Goal: Task Accomplishment & Management: Manage account settings

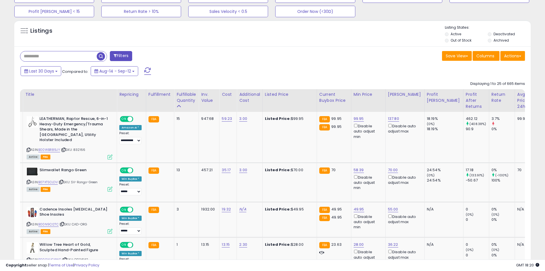
scroll to position [203, 0]
click at [42, 147] on link "B00WBR89JY" at bounding box center [49, 149] width 22 height 5
click at [46, 180] on link "B07XTSCLDV" at bounding box center [47, 182] width 19 height 5
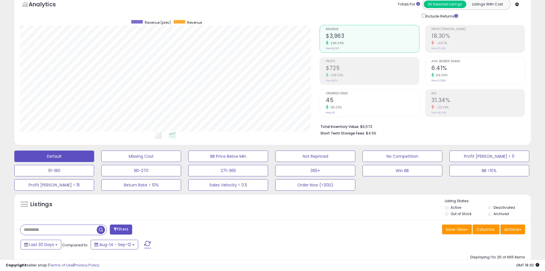
scroll to position [0, 0]
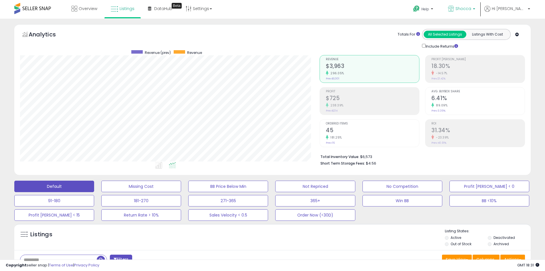
click at [472, 11] on span "Shocca" at bounding box center [464, 9] width 16 height 6
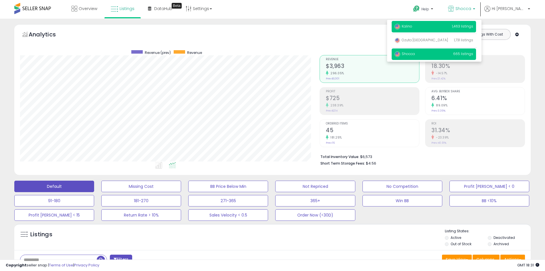
click at [413, 26] on span "Kalino" at bounding box center [404, 26] width 18 height 5
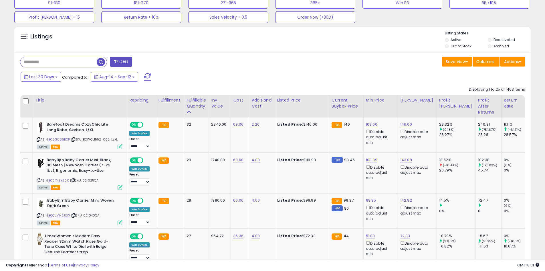
scroll to position [200, 0]
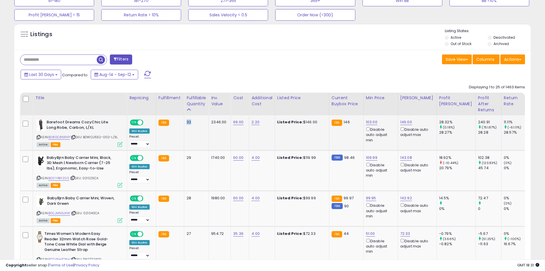
drag, startPoint x: 192, startPoint y: 122, endPoint x: 184, endPoint y: 122, distance: 7.2
click at [184, 122] on td "32" at bounding box center [196, 132] width 25 height 35
click at [186, 127] on td "32" at bounding box center [196, 132] width 25 height 35
click at [53, 137] on link "B08GC86RXP" at bounding box center [58, 137] width 21 height 5
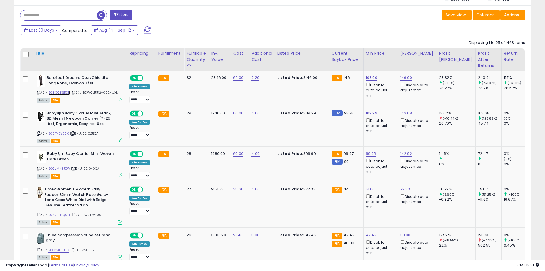
scroll to position [245, 0]
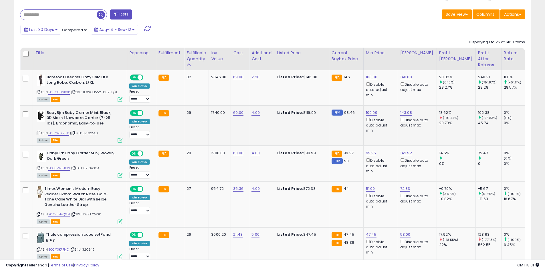
drag, startPoint x: 106, startPoint y: 134, endPoint x: 40, endPoint y: 116, distance: 68.4
click at [40, 116] on div "BabyBjrn Baby Carrier Mini, Black, 3D Mesh | Newborn Carrier (7-25 lbs), Ergono…" at bounding box center [78, 126] width 87 height 32
click at [110, 139] on div "Active FBA" at bounding box center [80, 140] width 86 height 4
drag, startPoint x: 104, startPoint y: 134, endPoint x: 41, endPoint y: 113, distance: 66.9
click at [41, 113] on div "BabyBjrn Baby Carrier Mini, Black, 3D Mesh | Newborn Carrier (7-25 lbs), Ergono…" at bounding box center [78, 126] width 87 height 32
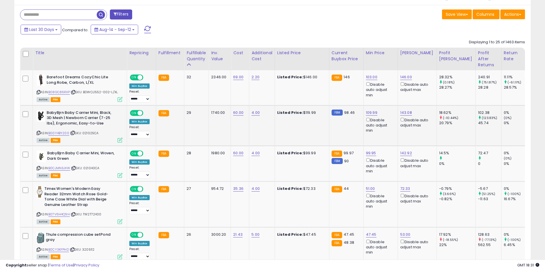
click at [23, 123] on td at bounding box center [26, 125] width 13 height 40
click at [58, 132] on link "B00Y4BY200" at bounding box center [58, 133] width 21 height 5
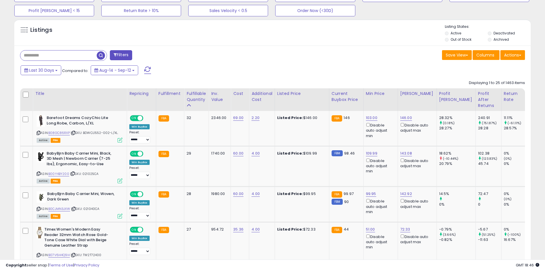
scroll to position [205, 0]
